Goal: Task Accomplishment & Management: Complete application form

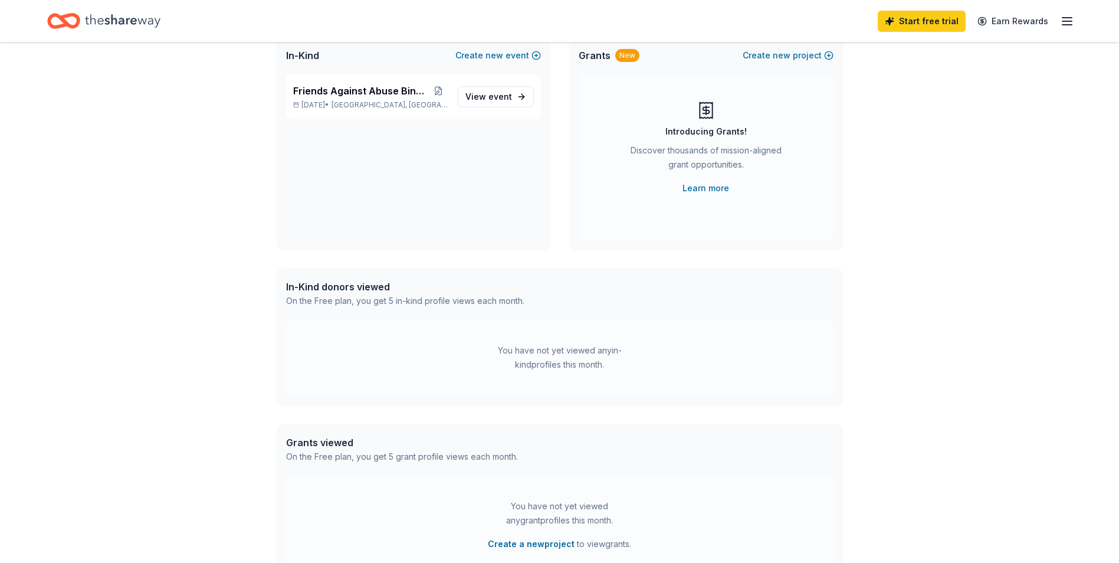
scroll to position [118, 0]
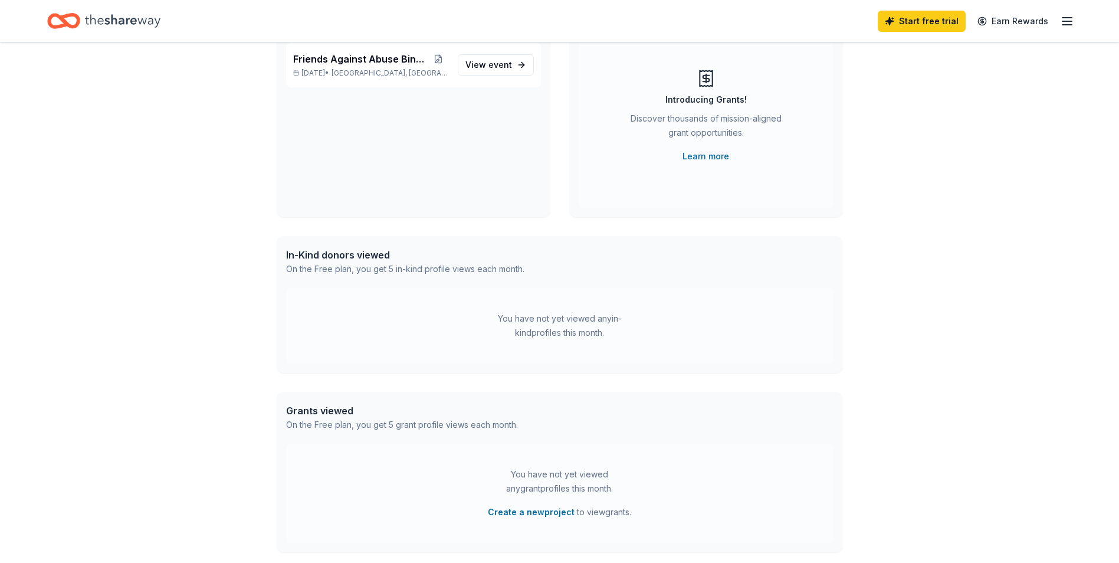
click at [1067, 22] on icon "button" at bounding box center [1067, 21] width 14 height 14
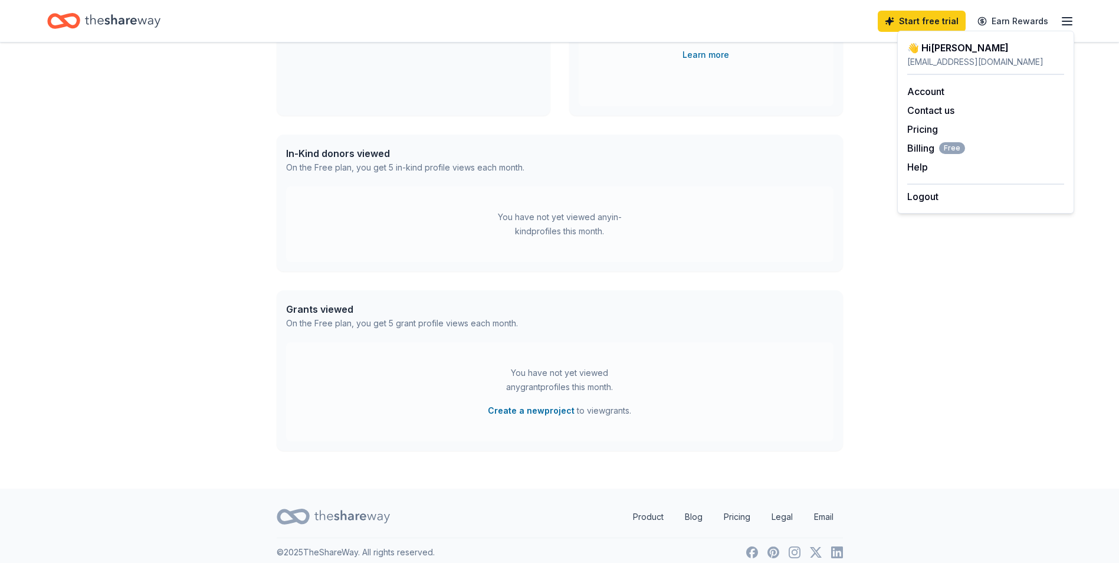
scroll to position [230, 0]
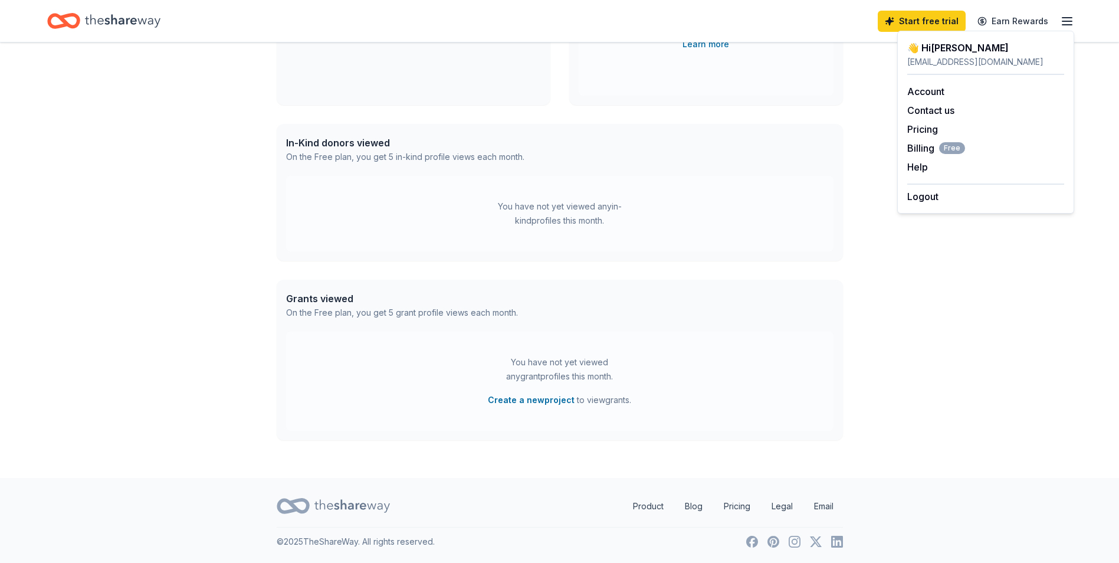
drag, startPoint x: 659, startPoint y: 330, endPoint x: 644, endPoint y: 429, distance: 99.6
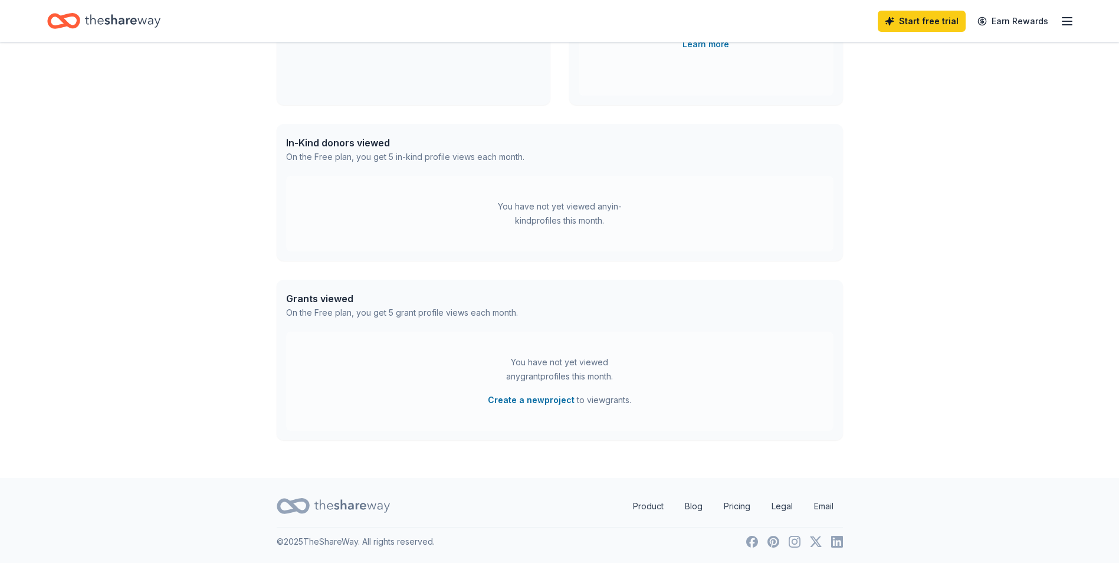
drag, startPoint x: 644, startPoint y: 429, endPoint x: 994, endPoint y: 260, distance: 388.2
click at [1016, 257] on div "👋 Hi Jenell In-Kind Create new event Friends Against Abuse Bingo Night Nov 06, …" at bounding box center [559, 145] width 1119 height 666
click at [342, 148] on div "In-Kind donors viewed" at bounding box center [405, 143] width 238 height 14
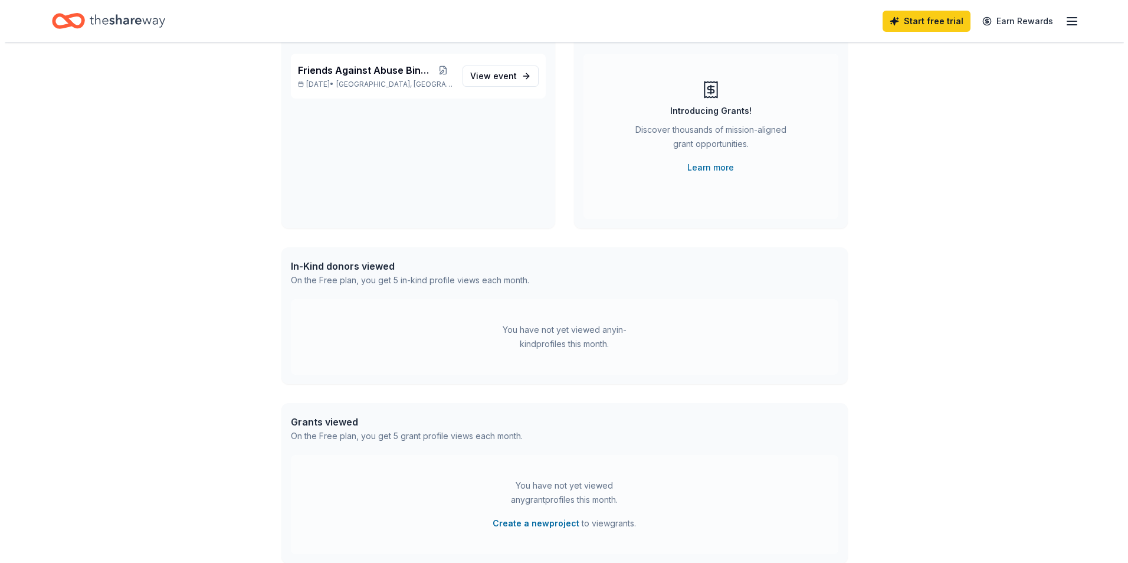
scroll to position [0, 0]
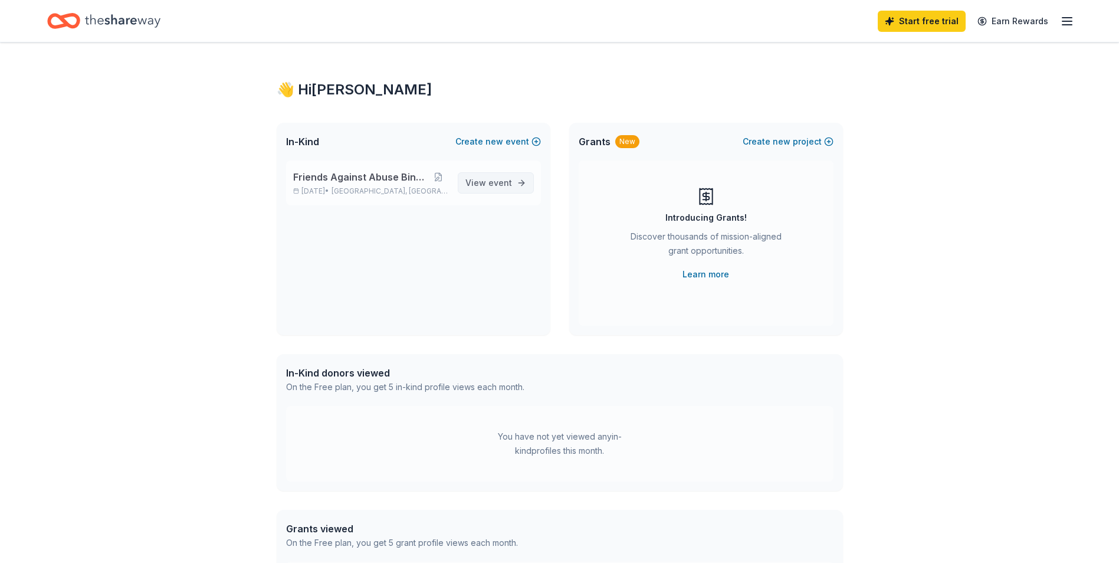
click at [489, 188] on span "View event" at bounding box center [489, 183] width 47 height 14
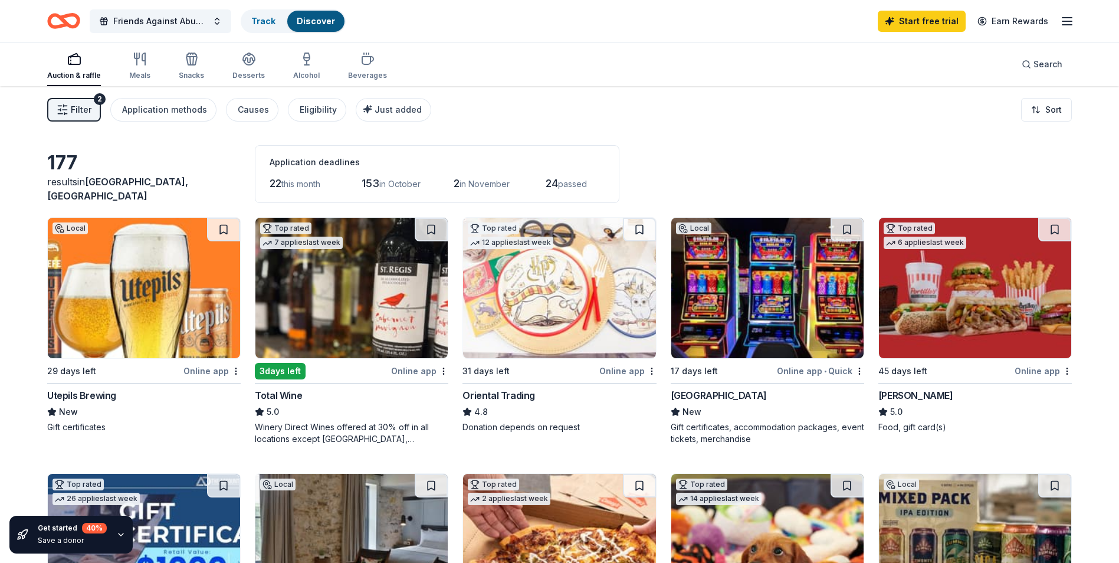
click at [71, 110] on span "Filter" at bounding box center [81, 110] width 21 height 14
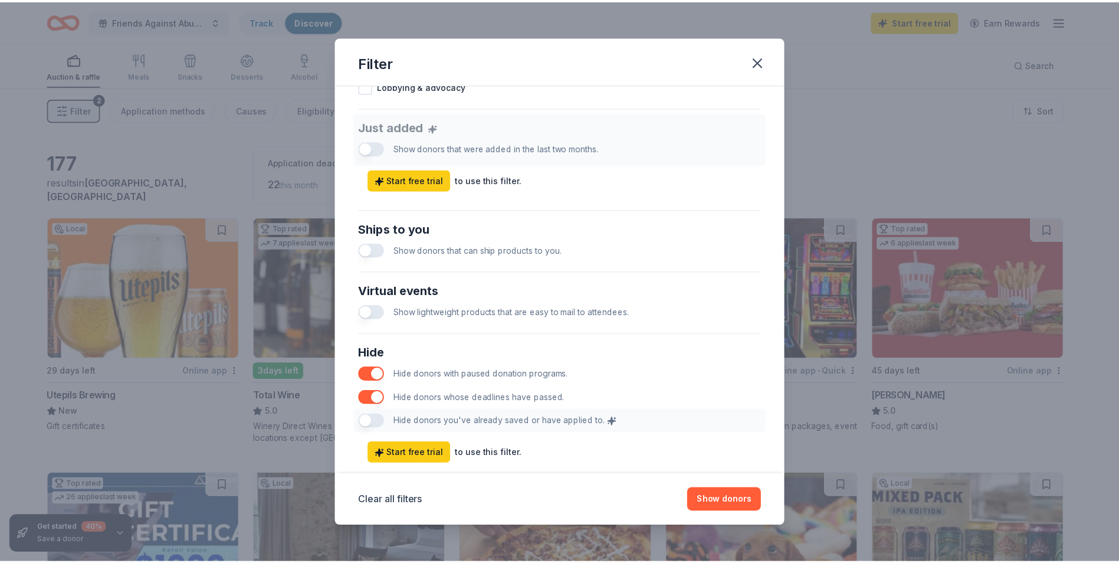
scroll to position [468, 0]
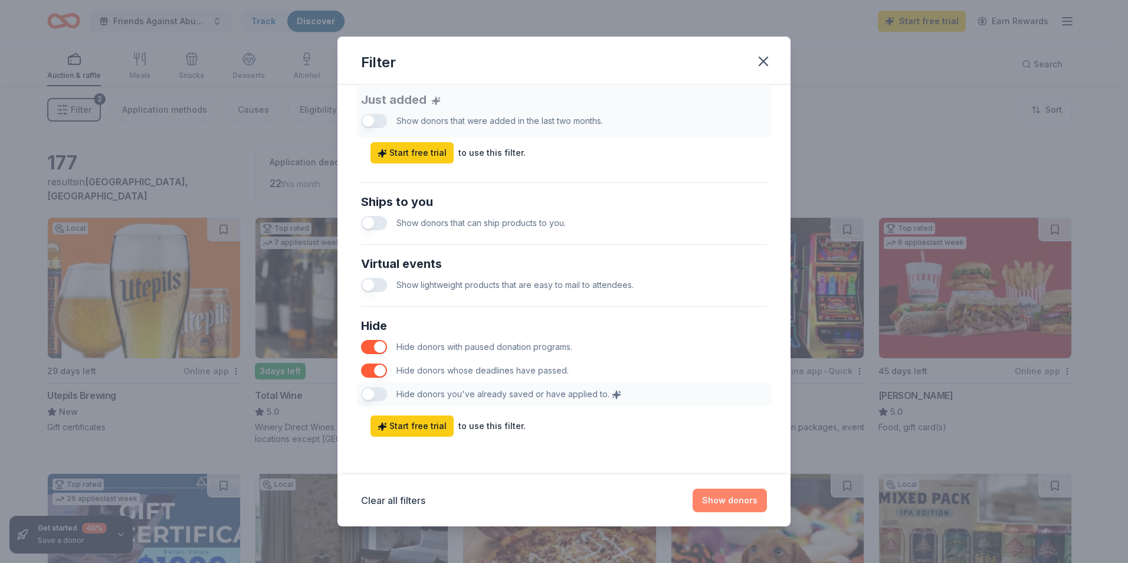
click at [751, 505] on button "Show donors" at bounding box center [730, 501] width 74 height 24
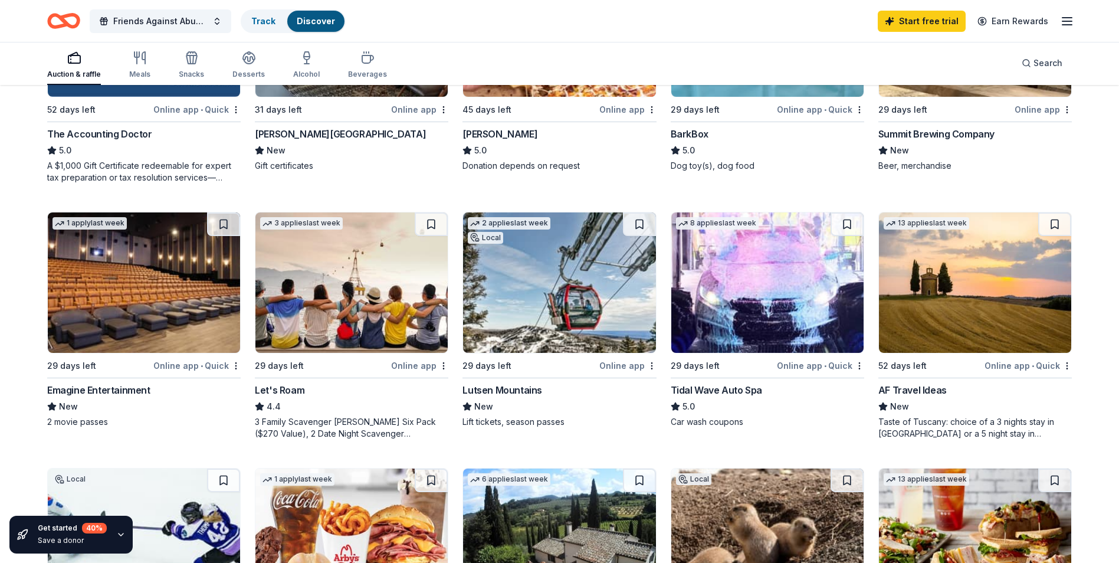
scroll to position [531, 0]
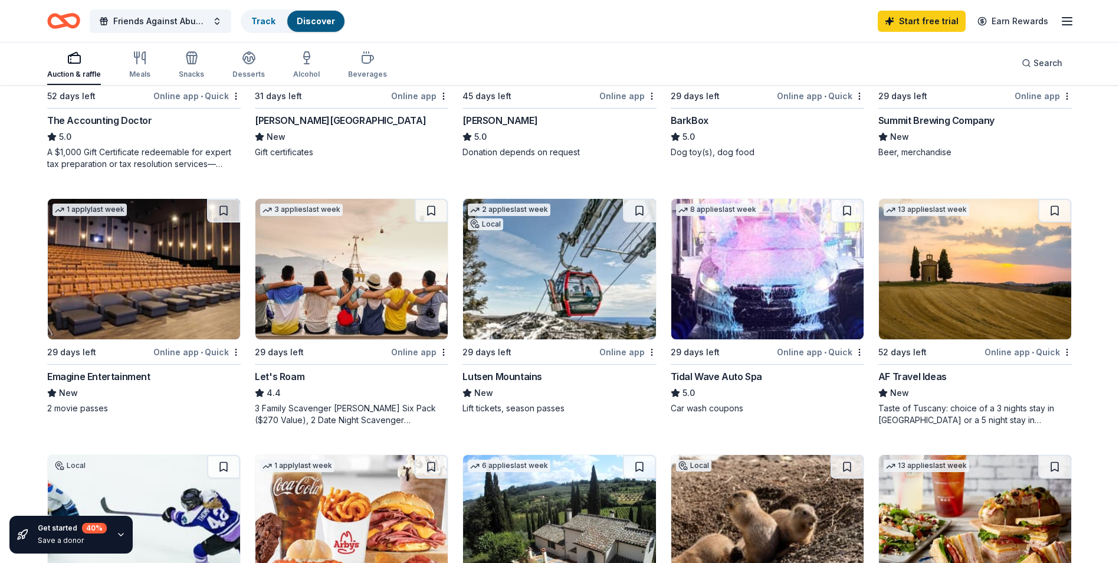
click at [574, 287] on img at bounding box center [559, 269] width 192 height 140
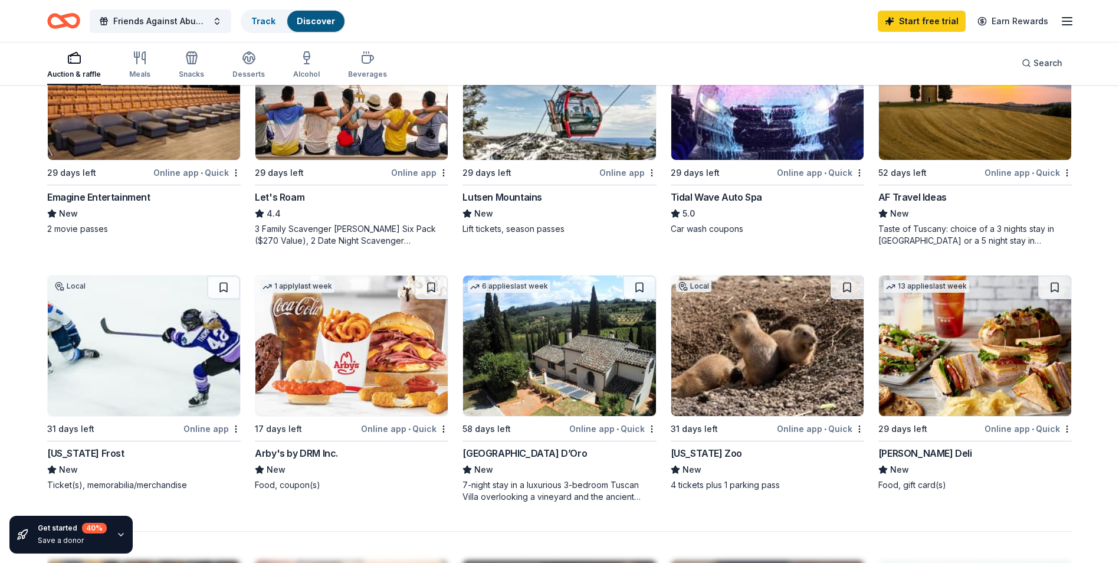
scroll to position [708, 0]
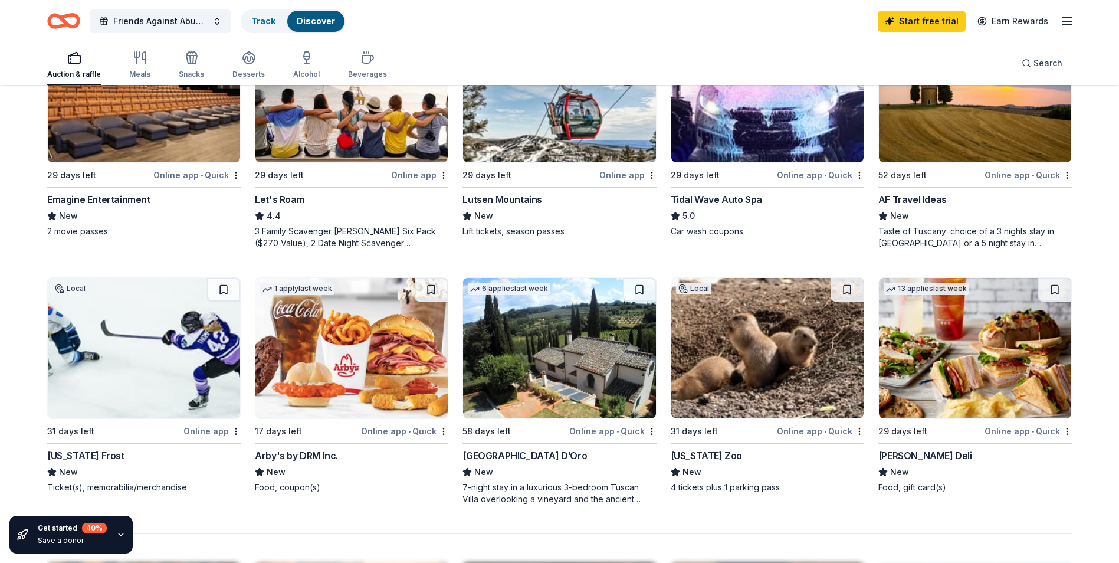
click at [109, 344] on img at bounding box center [144, 348] width 192 height 140
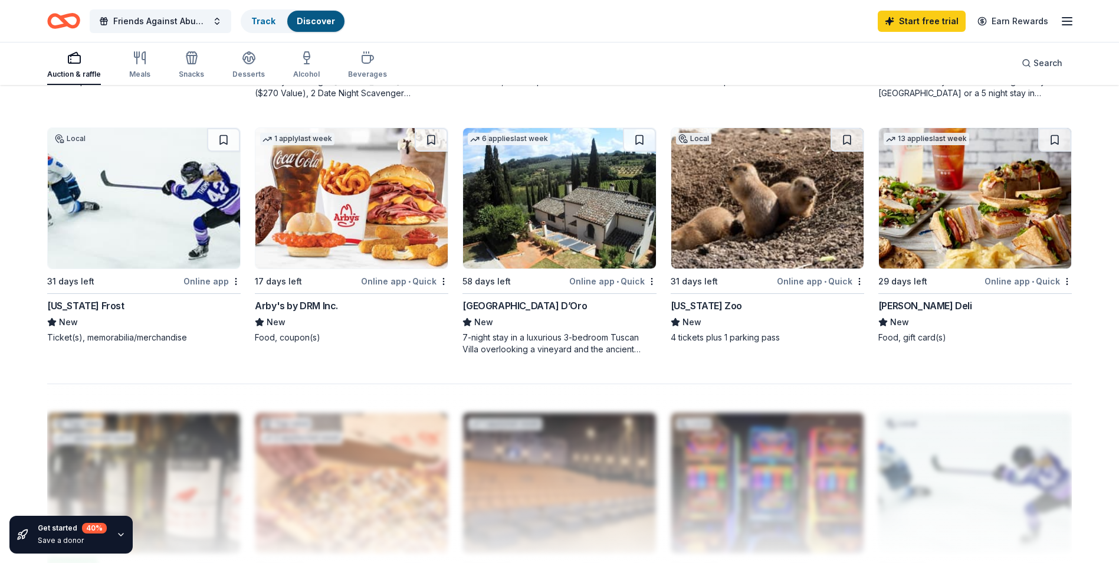
scroll to position [826, 0]
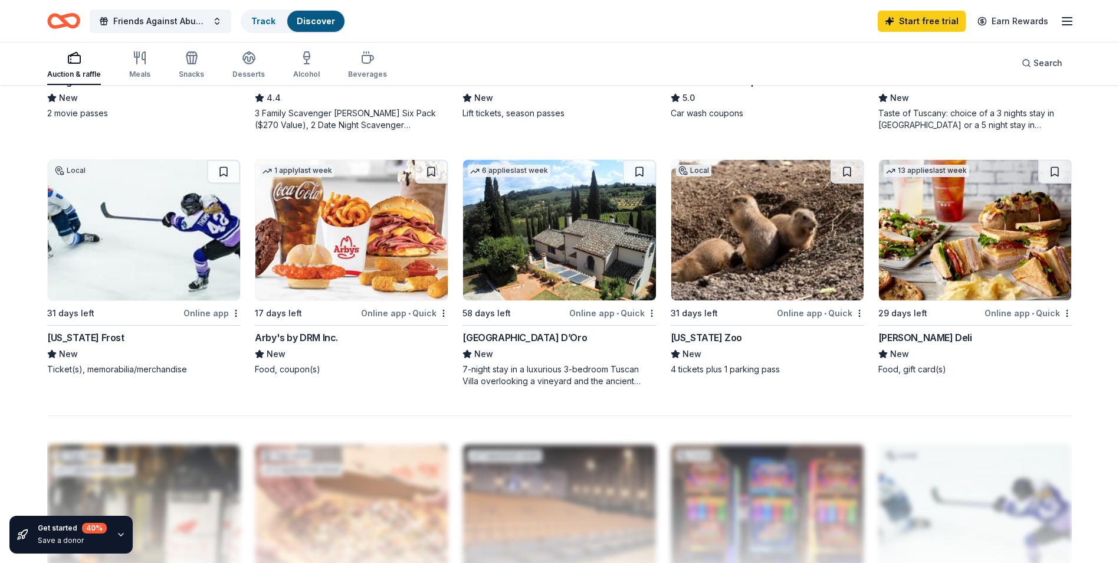
click at [783, 225] on img at bounding box center [768, 230] width 192 height 140
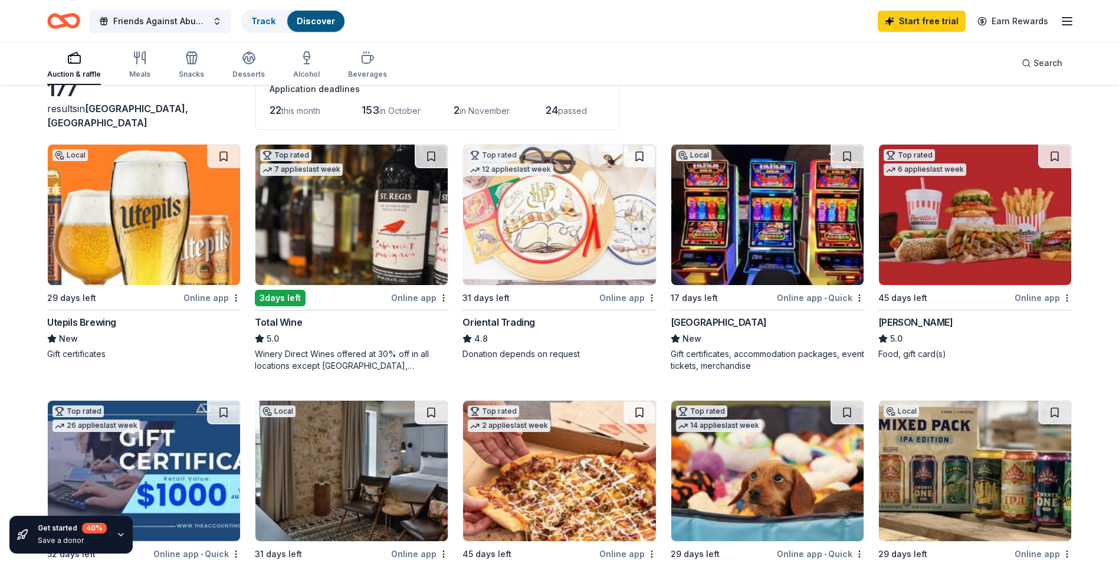
scroll to position [0, 0]
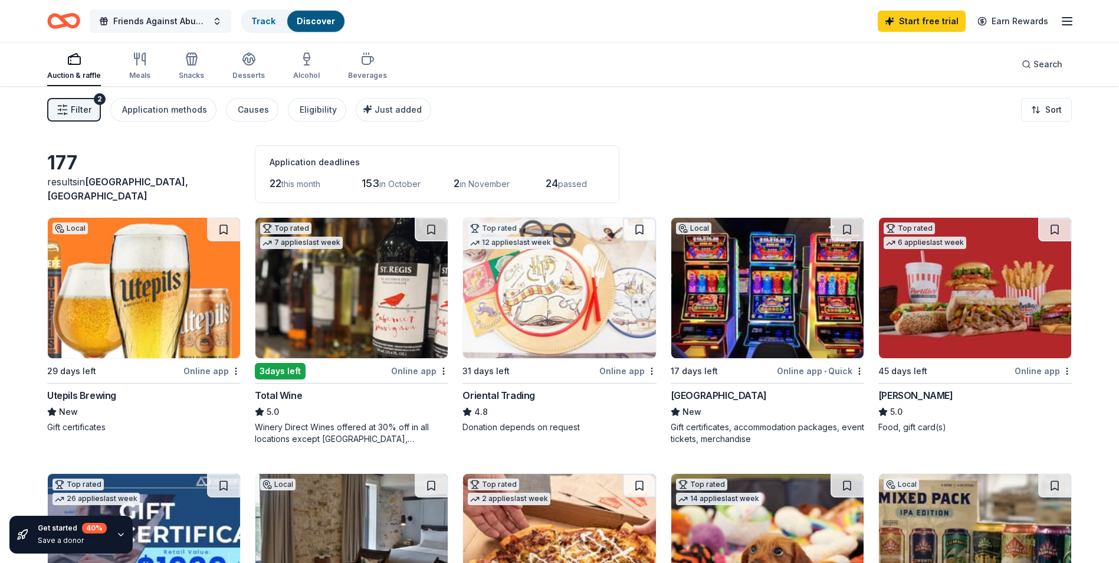
click at [212, 24] on button "Friends Against Abuse Bingo Night" at bounding box center [161, 21] width 142 height 24
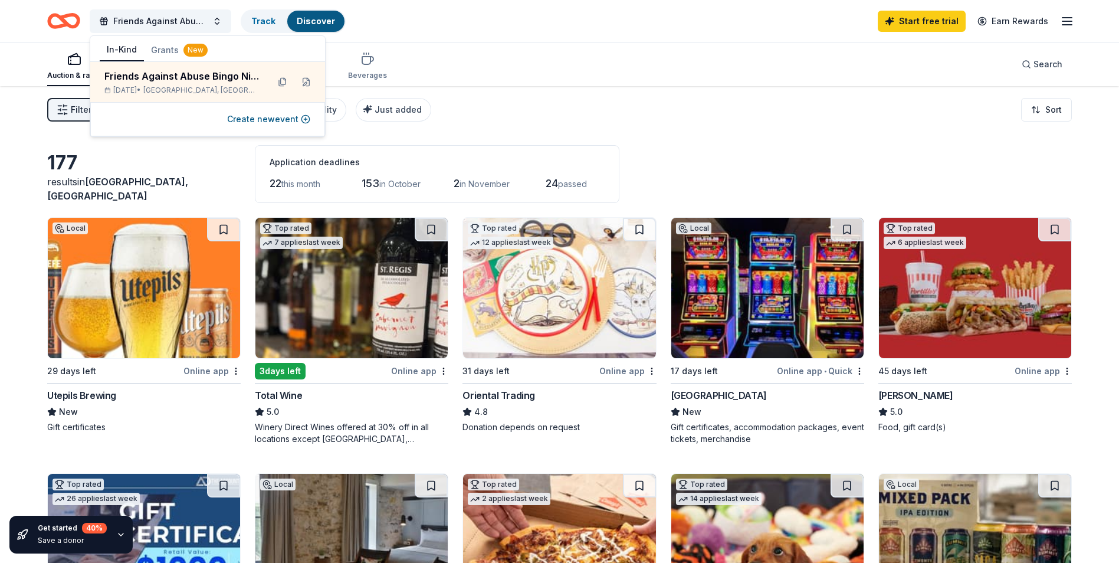
click at [1068, 22] on icon "button" at bounding box center [1067, 21] width 14 height 14
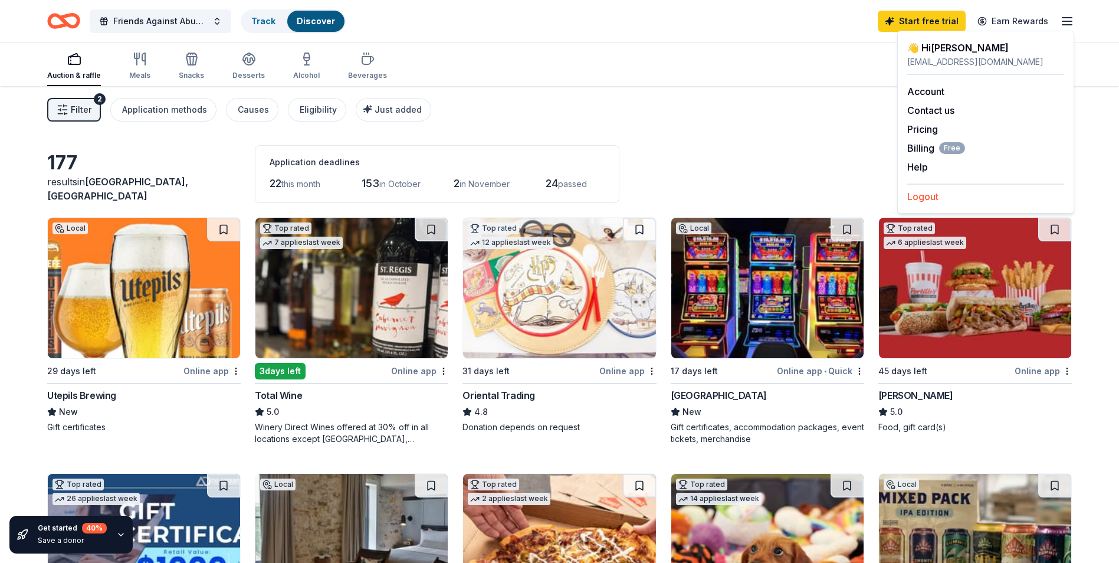
click at [909, 199] on button "Logout" at bounding box center [923, 196] width 31 height 14
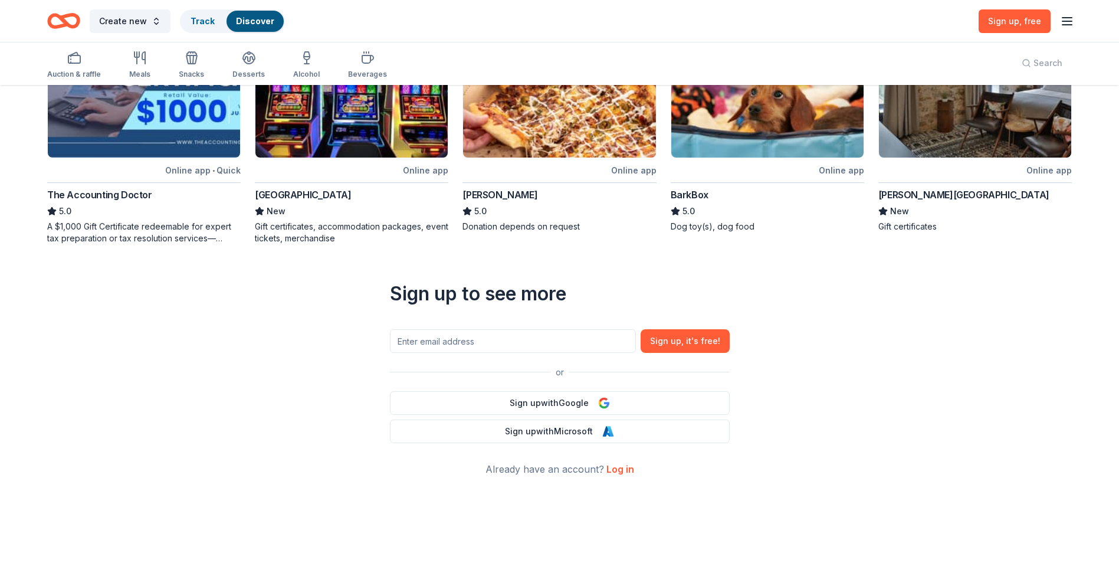
scroll to position [435, 0]
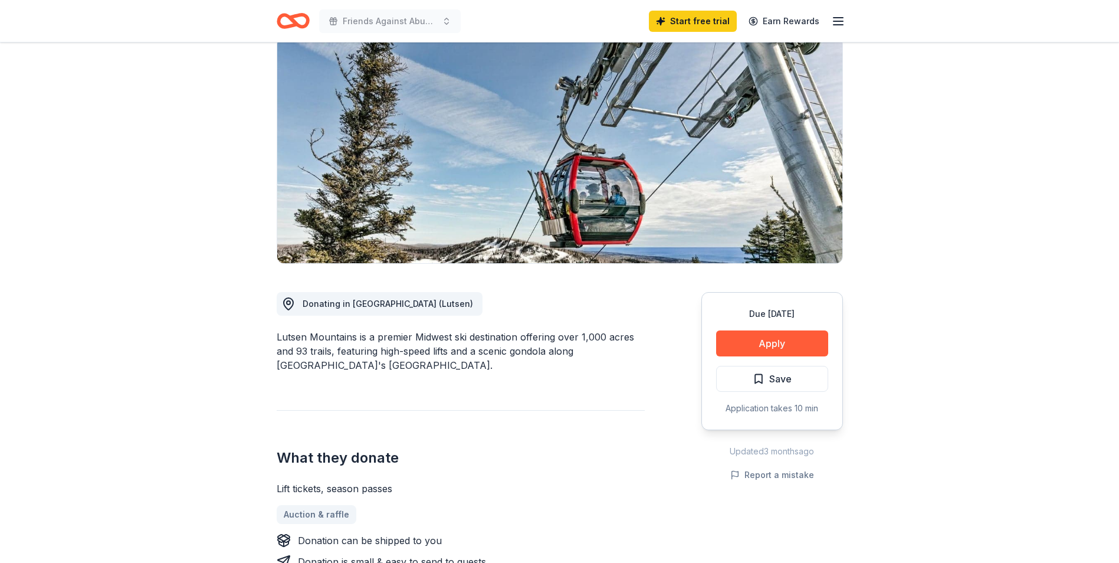
scroll to position [59, 0]
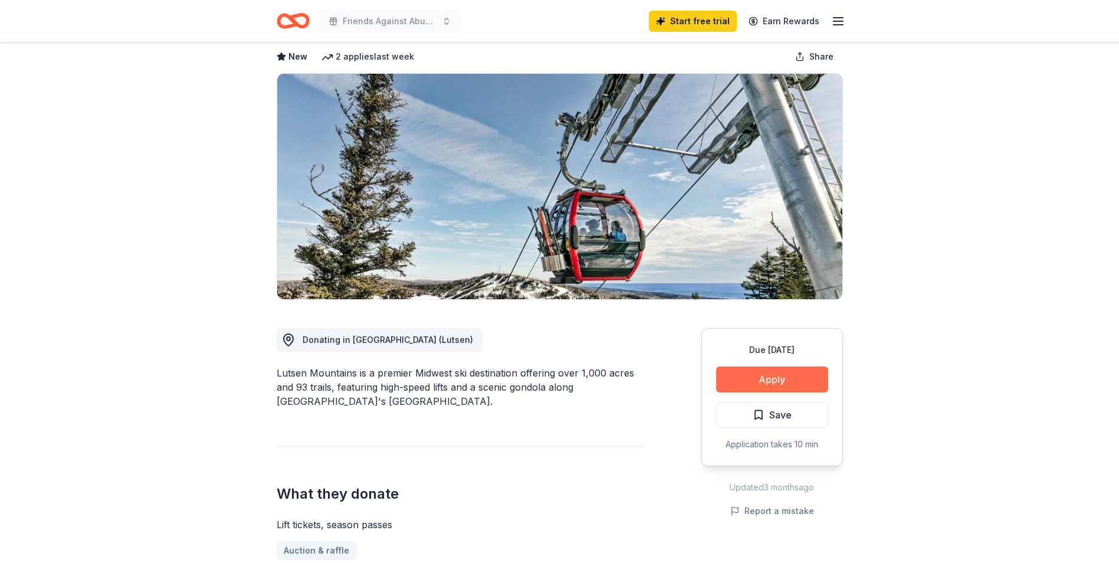
click at [793, 368] on button "Apply" at bounding box center [772, 379] width 112 height 26
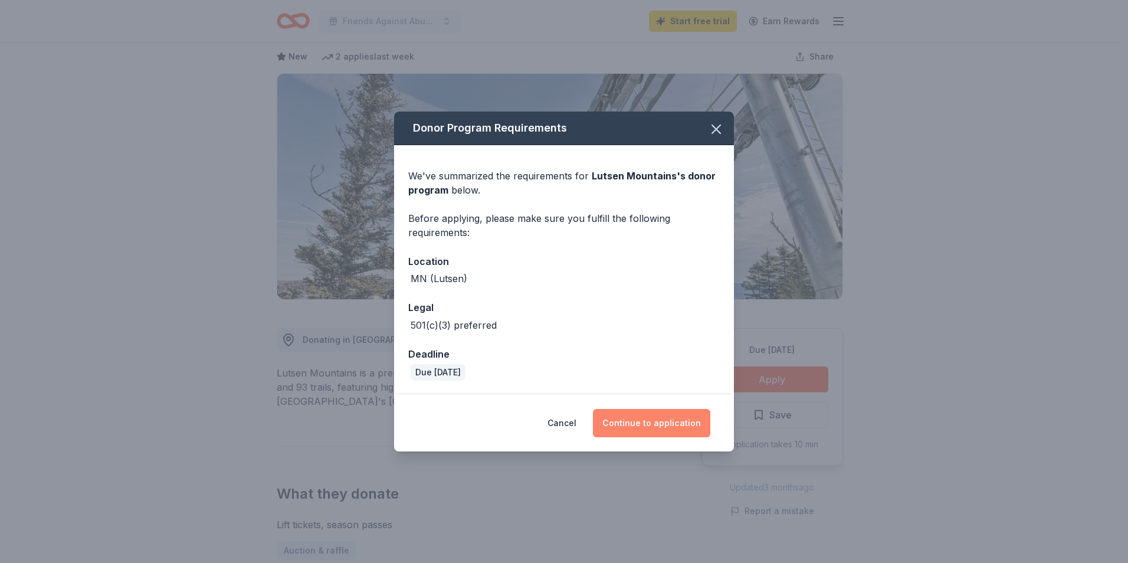
click at [644, 428] on button "Continue to application" at bounding box center [651, 423] width 117 height 28
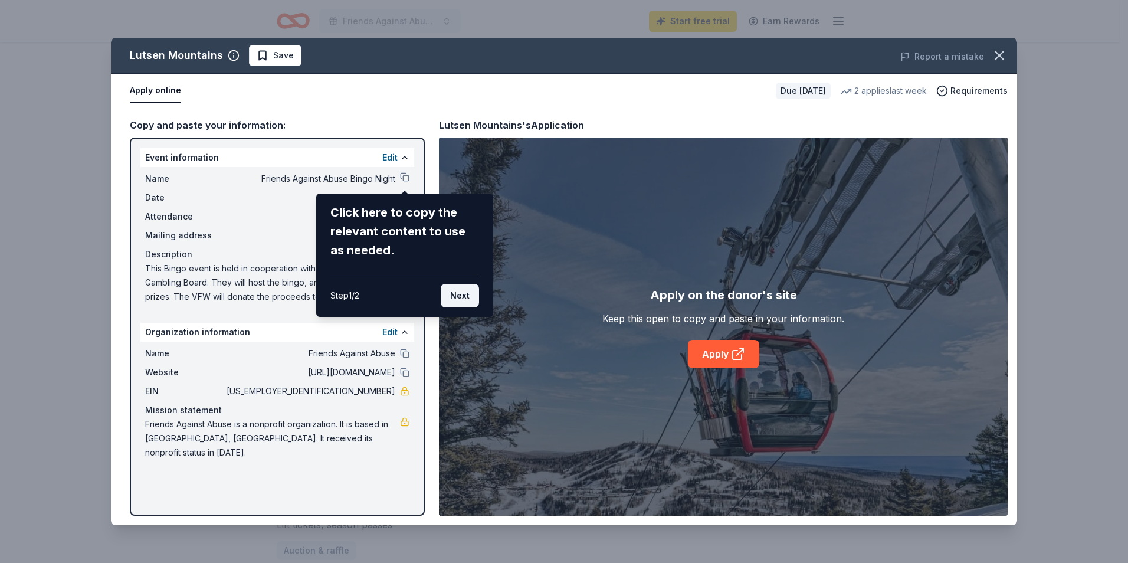
click at [457, 300] on button "Next" at bounding box center [460, 296] width 38 height 24
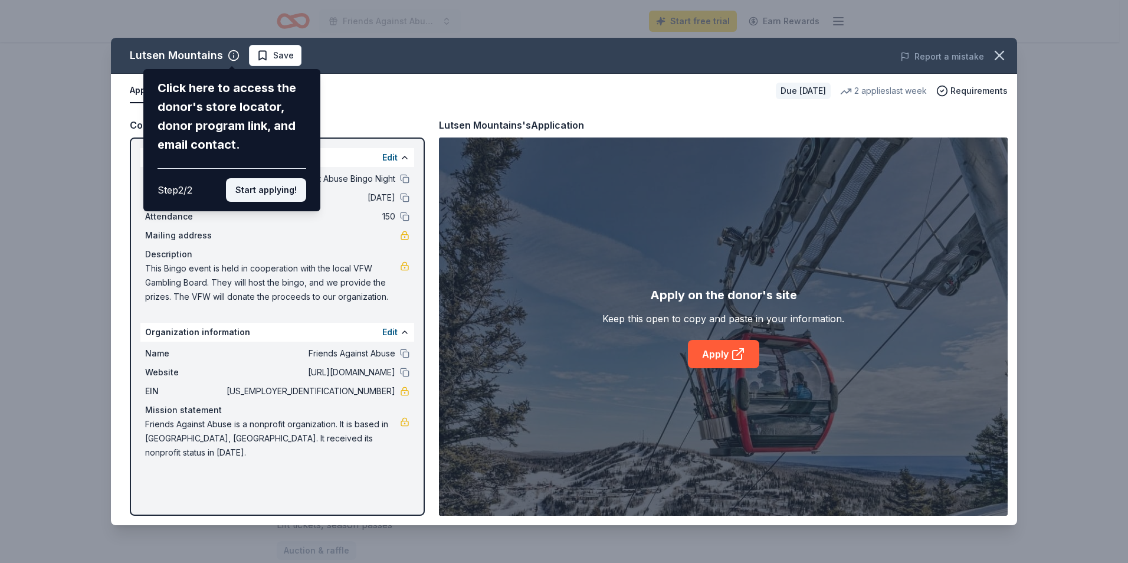
click at [251, 193] on button "Start applying!" at bounding box center [266, 190] width 80 height 24
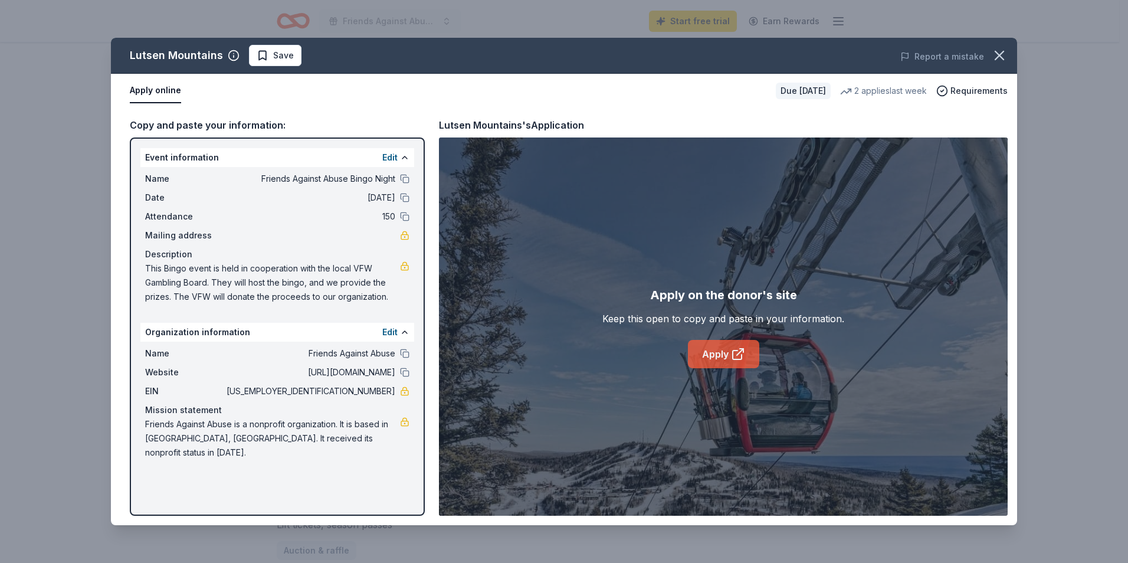
click at [718, 355] on link "Apply" at bounding box center [723, 354] width 71 height 28
click at [1001, 55] on icon "button" at bounding box center [1000, 55] width 8 height 8
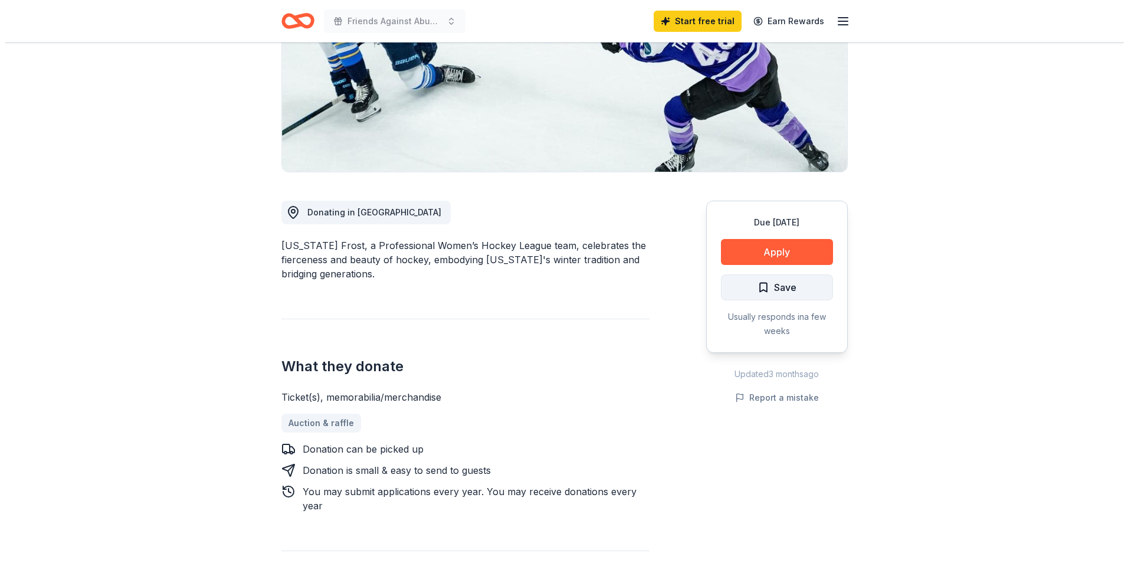
scroll to position [118, 0]
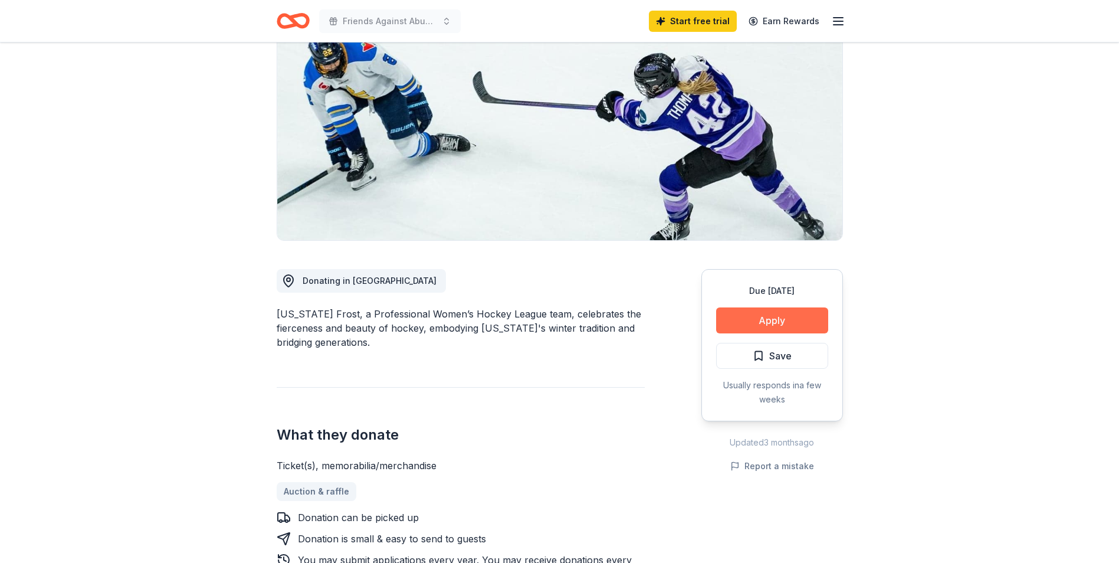
click at [758, 318] on button "Apply" at bounding box center [772, 320] width 112 height 26
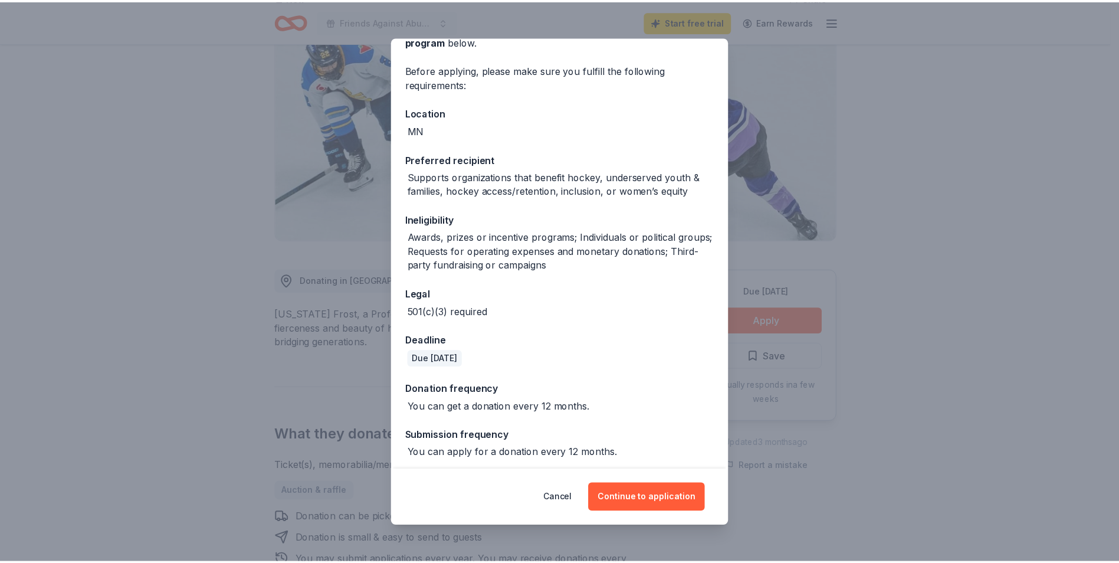
scroll to position [78, 0]
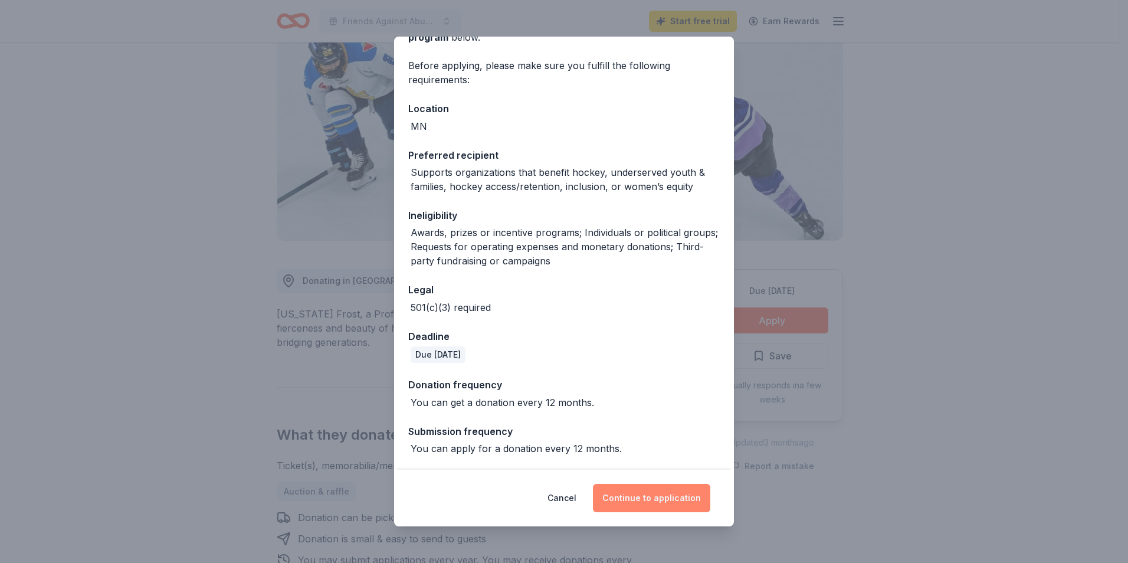
click at [640, 494] on button "Continue to application" at bounding box center [651, 498] width 117 height 28
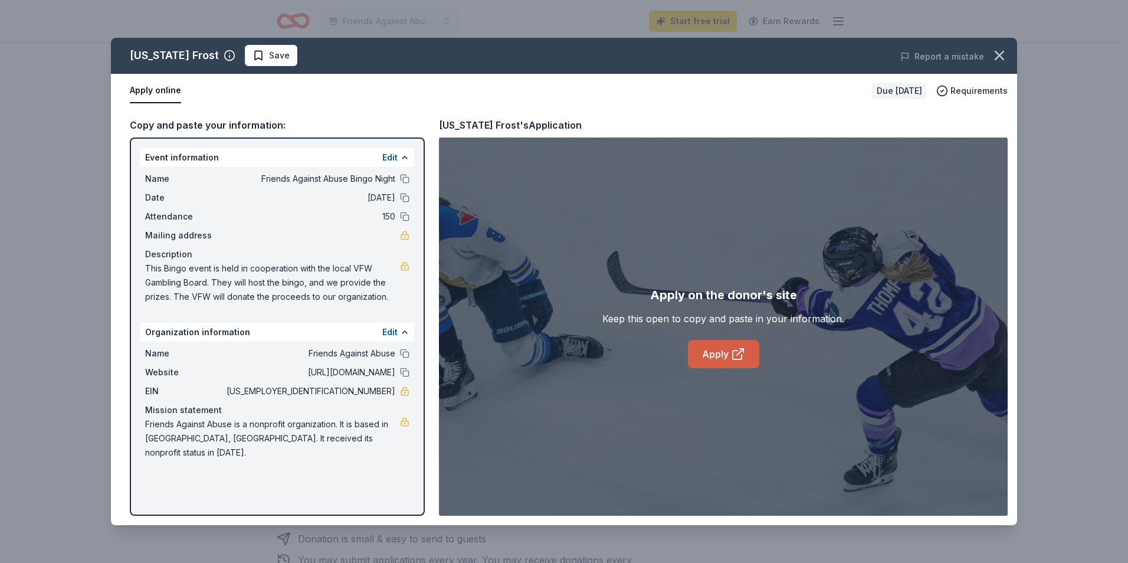
click at [713, 348] on link "Apply" at bounding box center [723, 354] width 71 height 28
click at [997, 55] on icon "button" at bounding box center [999, 55] width 17 height 17
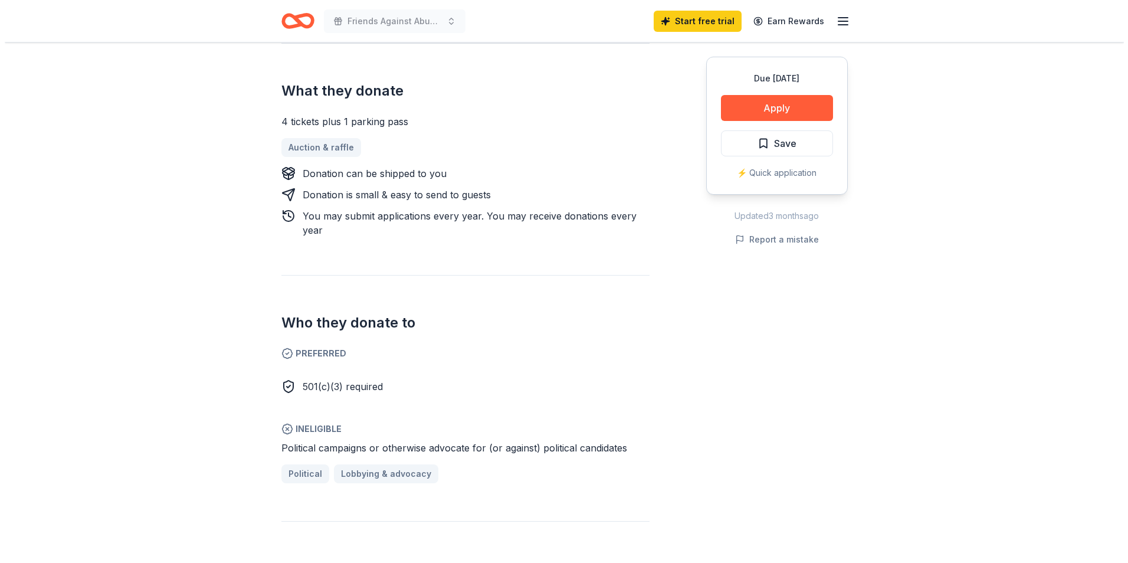
scroll to position [295, 0]
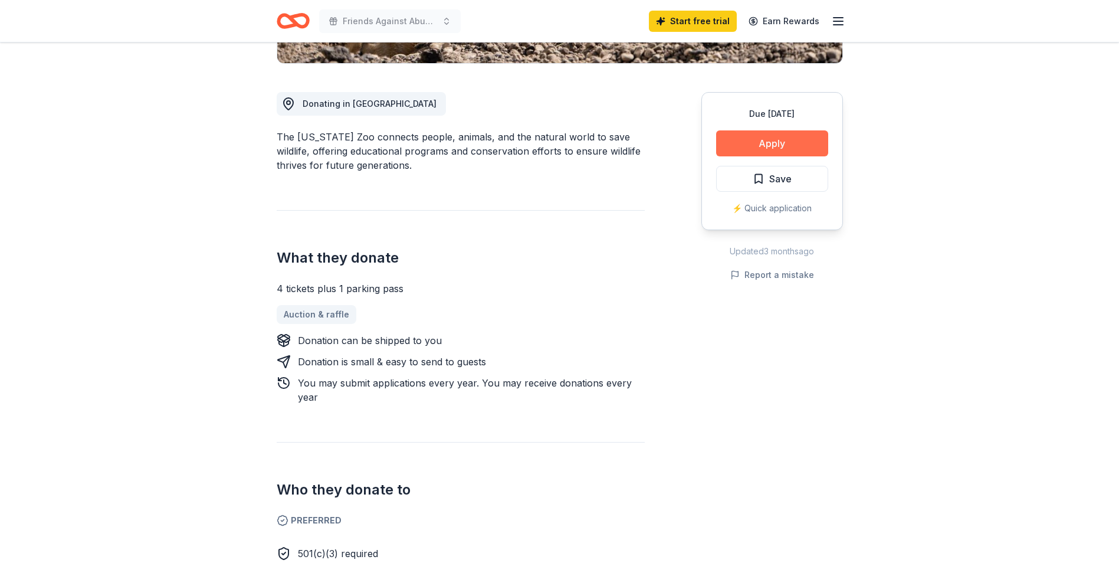
click at [761, 142] on button "Apply" at bounding box center [772, 143] width 112 height 26
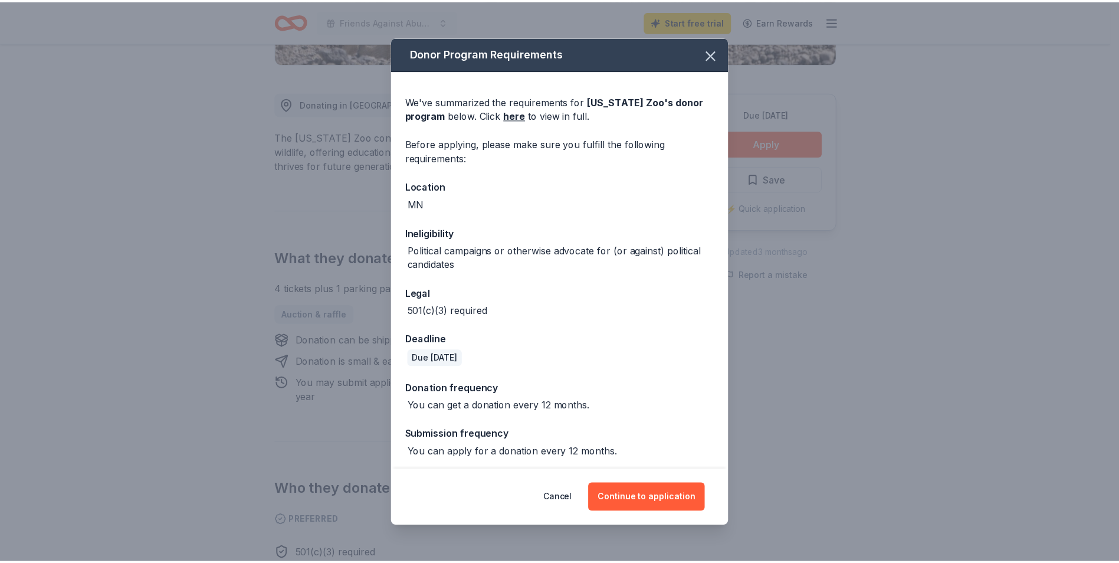
scroll to position [3, 0]
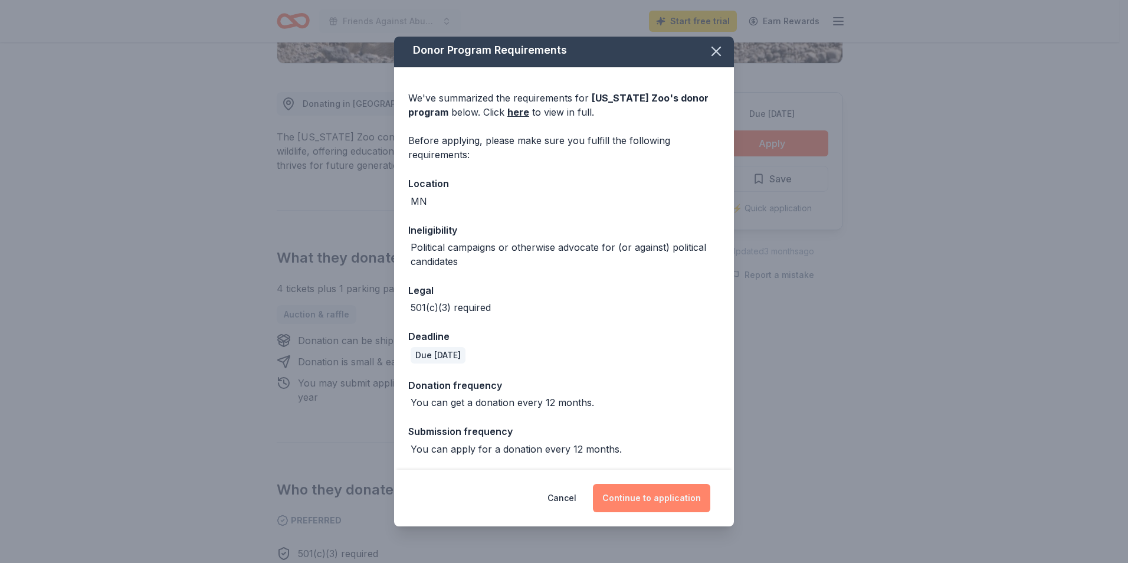
click at [622, 492] on button "Continue to application" at bounding box center [651, 498] width 117 height 28
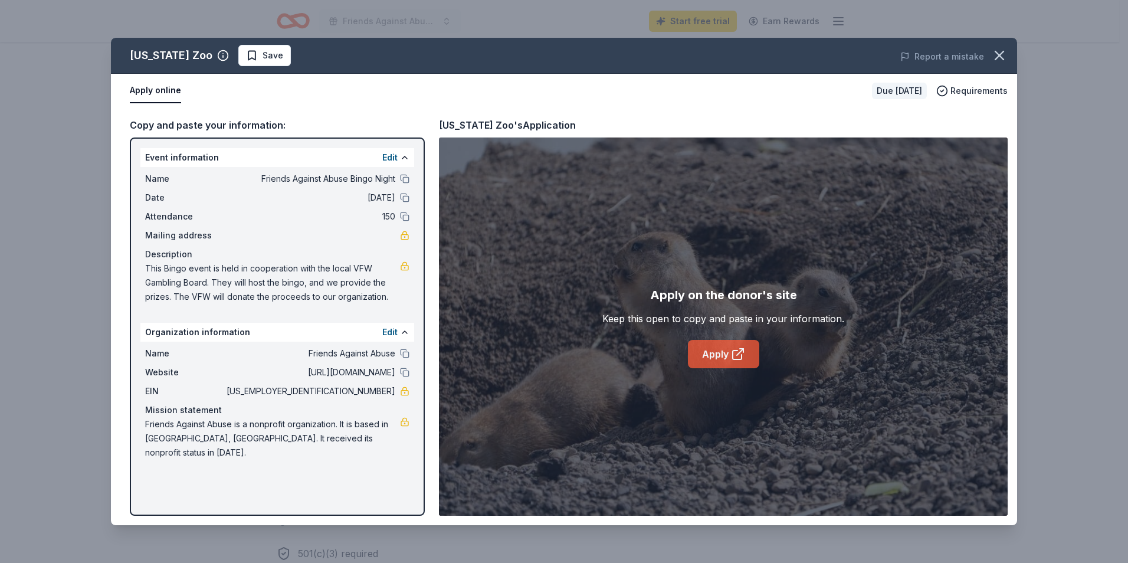
click at [723, 350] on link "Apply" at bounding box center [723, 354] width 71 height 28
click at [998, 54] on icon "button" at bounding box center [1000, 55] width 8 height 8
